Goal: Task Accomplishment & Management: Use online tool/utility

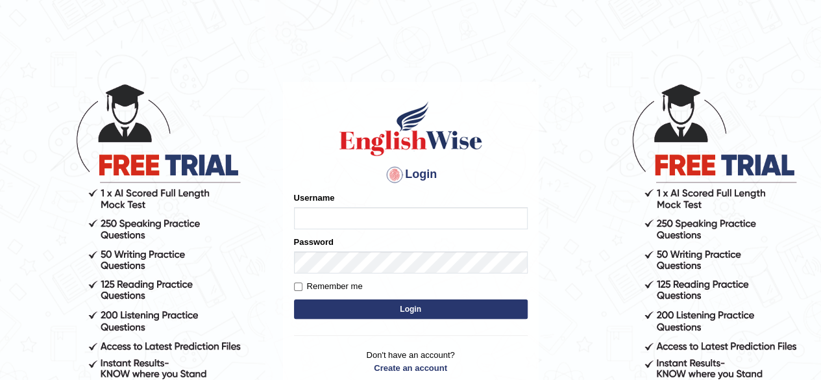
type input "pavithragowda"
click at [484, 311] on button "Login" at bounding box center [411, 308] width 234 height 19
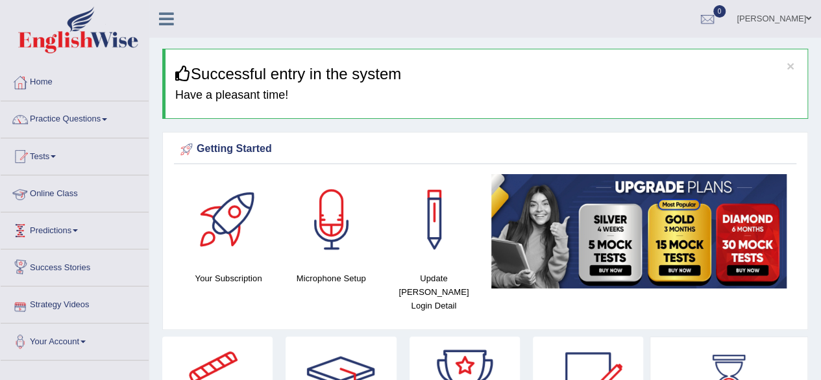
click at [104, 197] on link "Online Class" at bounding box center [75, 191] width 148 height 32
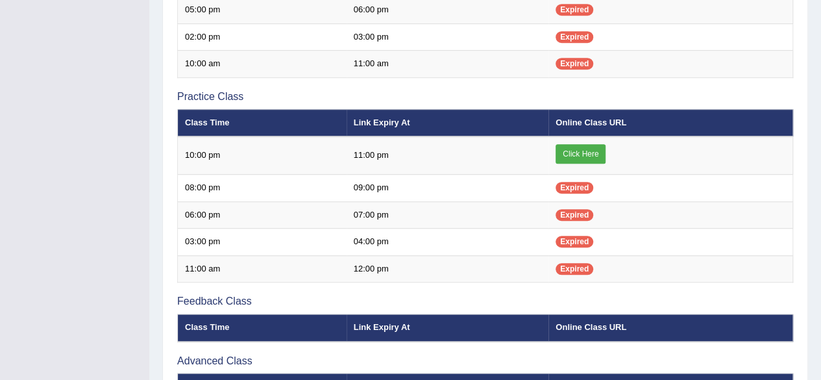
scroll to position [405, 0]
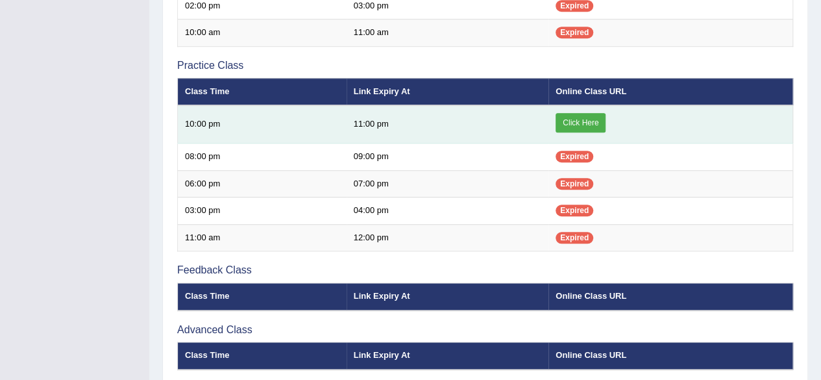
click at [577, 117] on link "Click Here" at bounding box center [581, 122] width 50 height 19
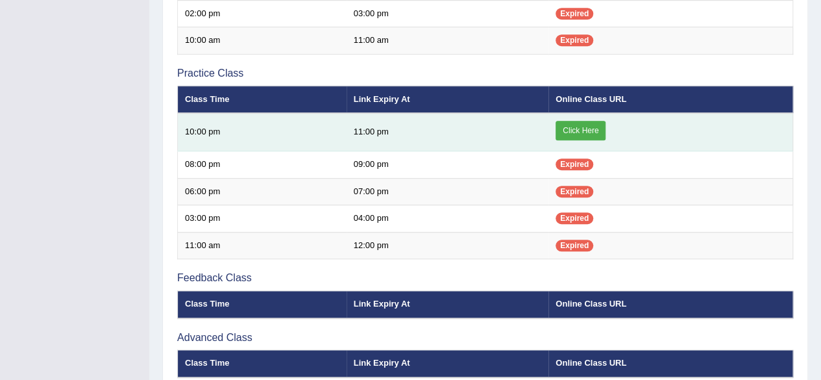
click at [583, 128] on link "Click Here" at bounding box center [581, 130] width 50 height 19
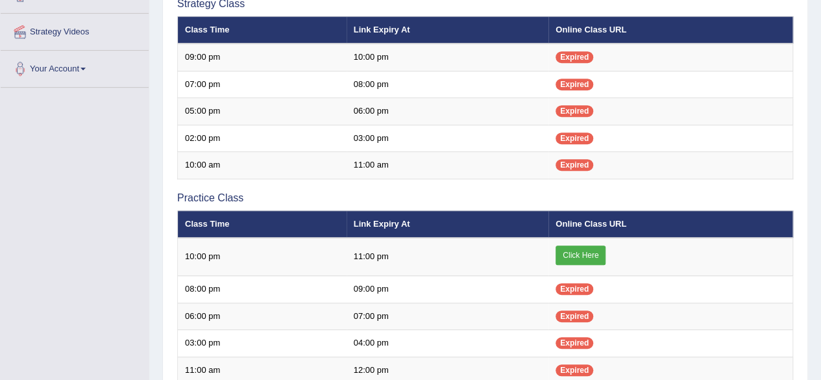
scroll to position [275, 0]
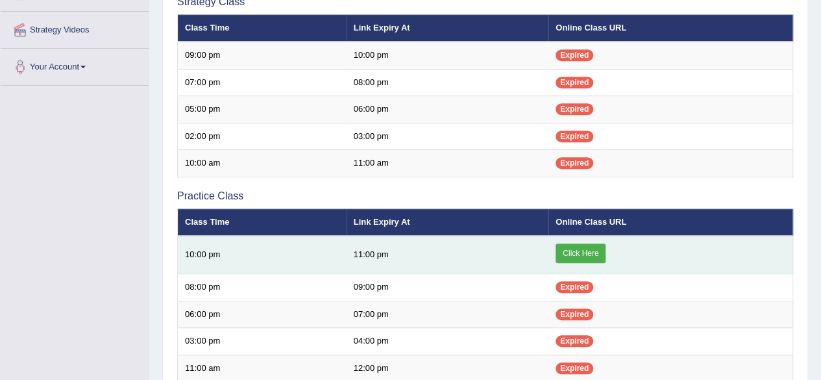
click at [599, 245] on link "Click Here" at bounding box center [581, 252] width 50 height 19
